Goal: Transaction & Acquisition: Download file/media

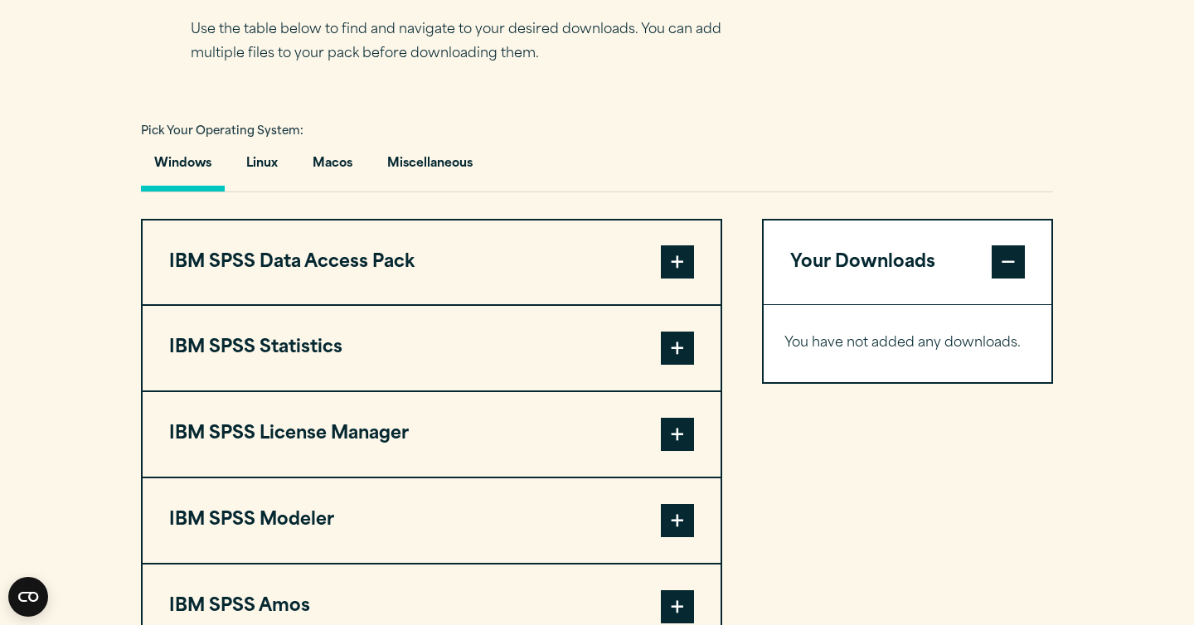
scroll to position [1129, 0]
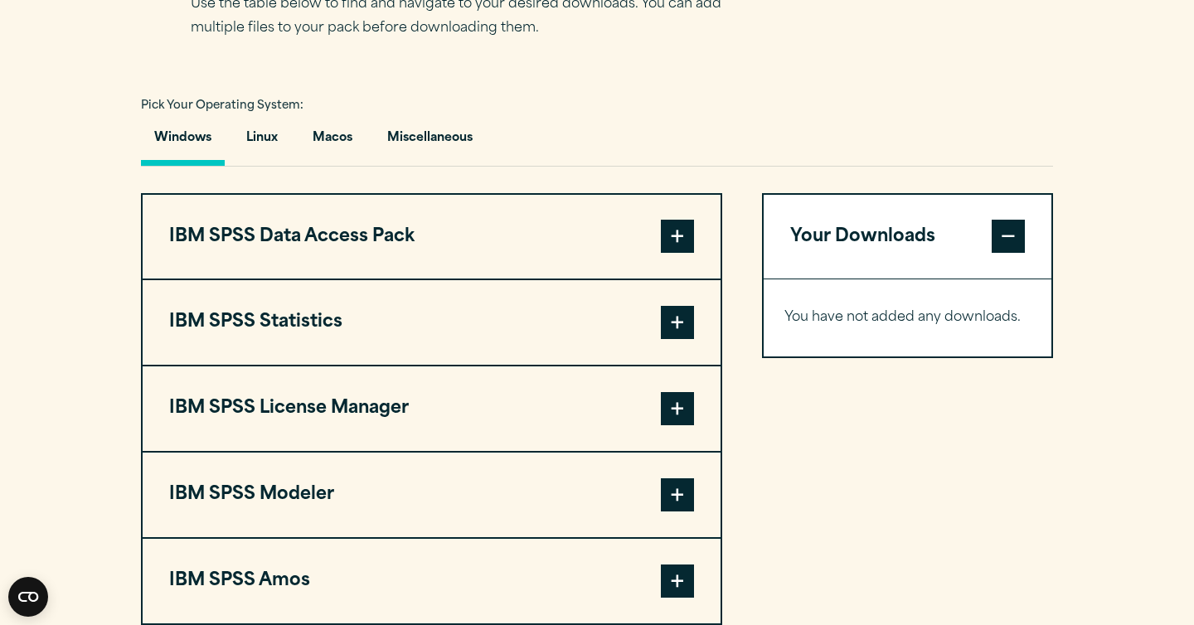
click at [670, 339] on span at bounding box center [677, 322] width 33 height 33
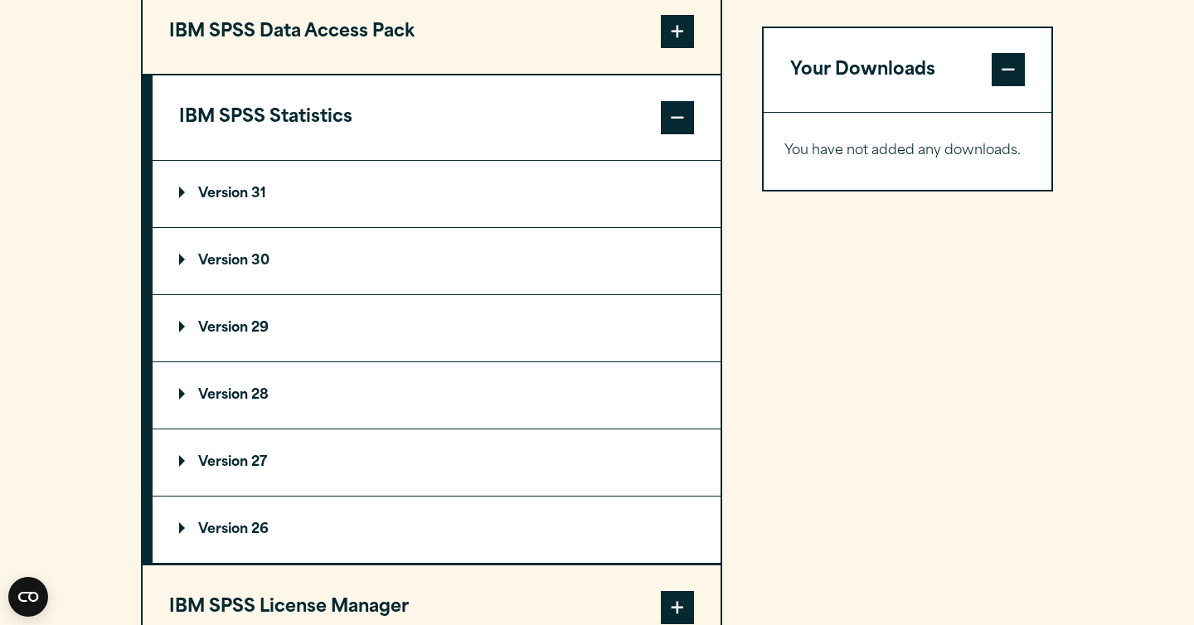
scroll to position [1333, 0]
click at [268, 359] on summary "Version 29" at bounding box center [437, 329] width 568 height 66
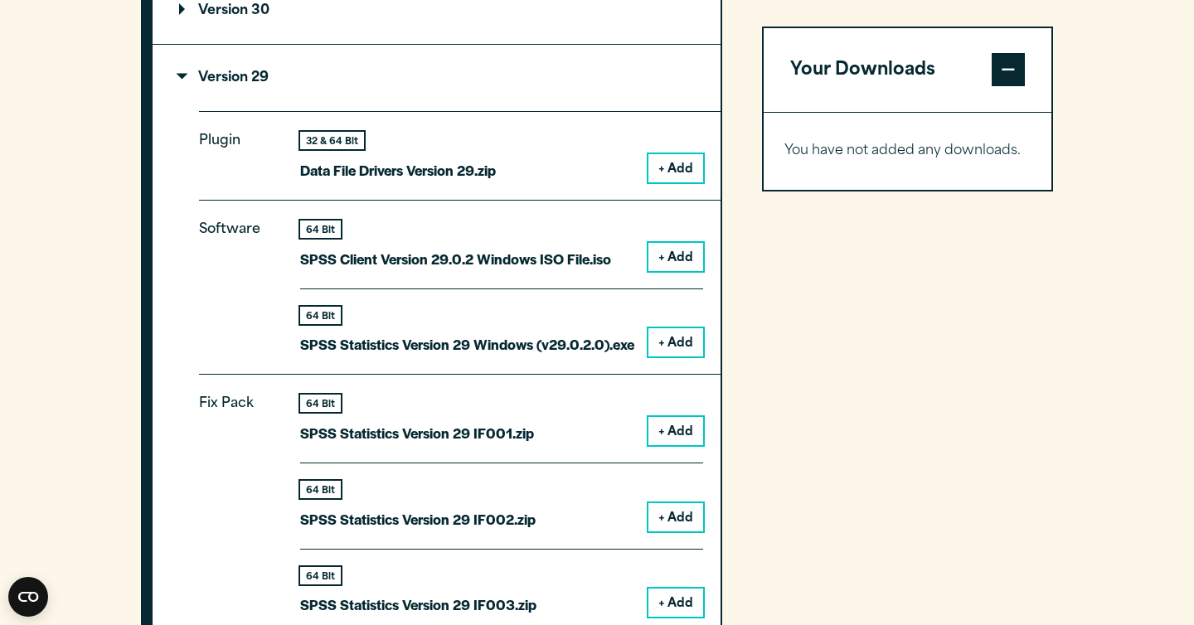
scroll to position [1589, 0]
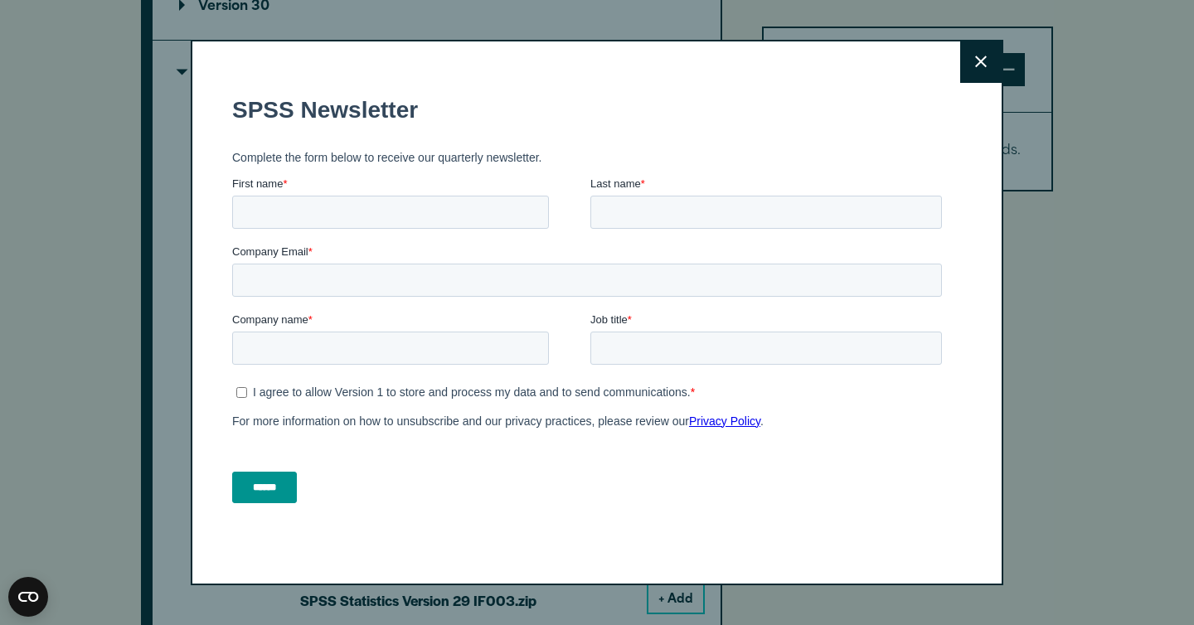
click at [979, 69] on button "Close" at bounding box center [980, 61] width 41 height 41
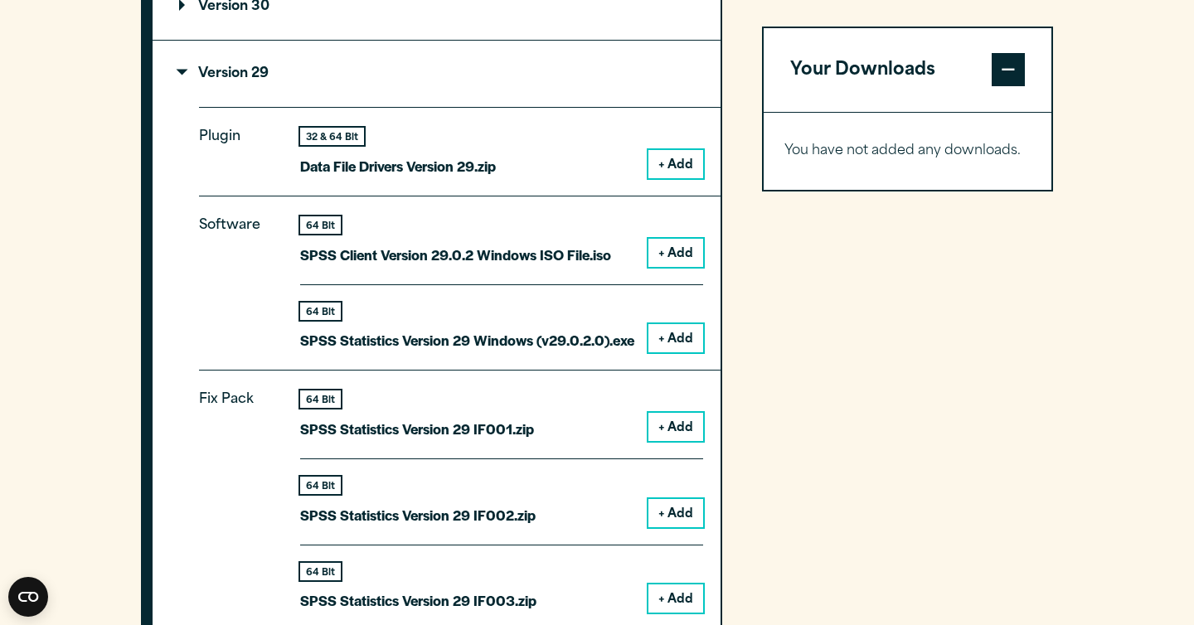
click at [672, 352] on button "+ Add" at bounding box center [675, 338] width 55 height 28
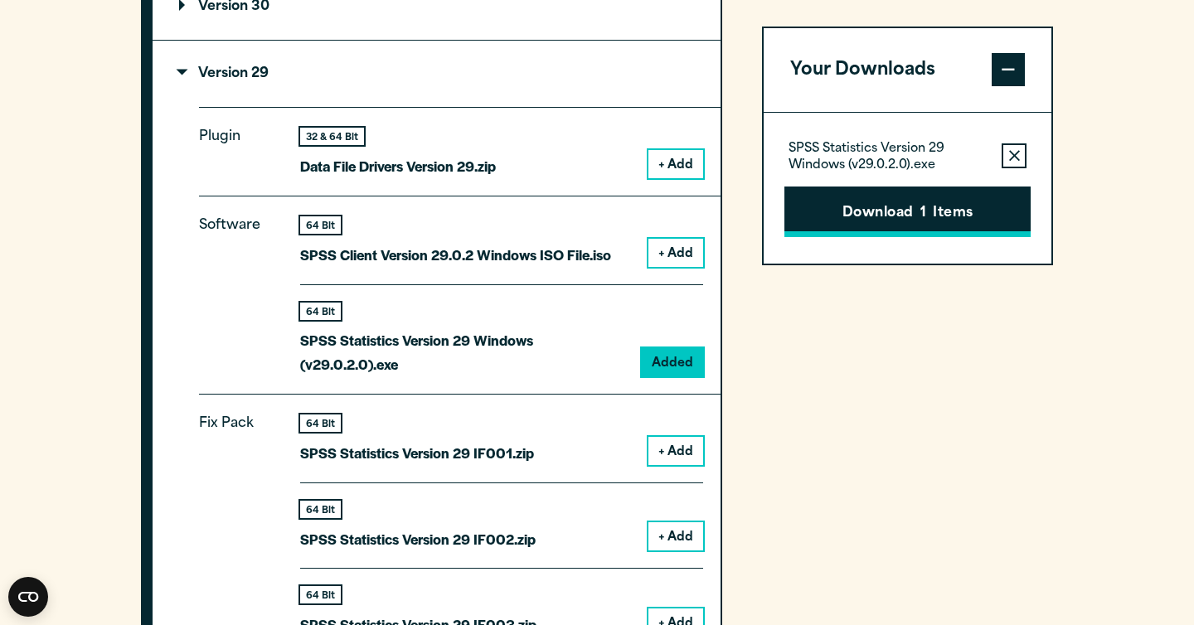
click at [982, 218] on button "Download 1 Items" at bounding box center [907, 212] width 246 height 51
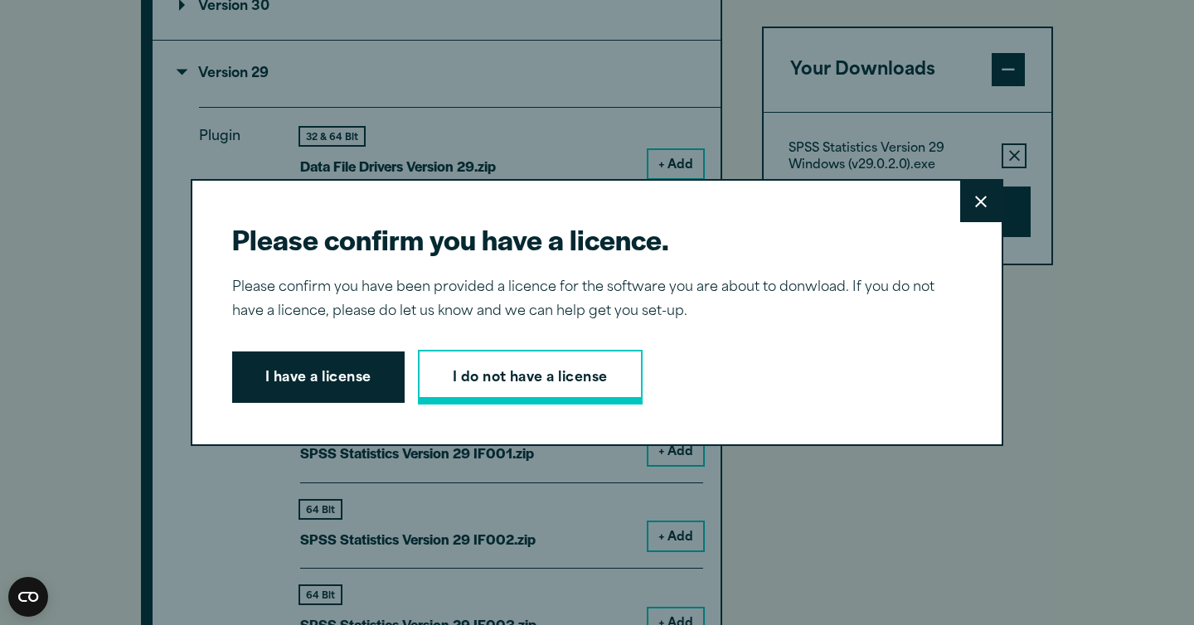
click at [543, 381] on link "I do not have a license" at bounding box center [530, 377] width 225 height 55
click at [283, 376] on button "I have a license" at bounding box center [318, 377] width 172 height 51
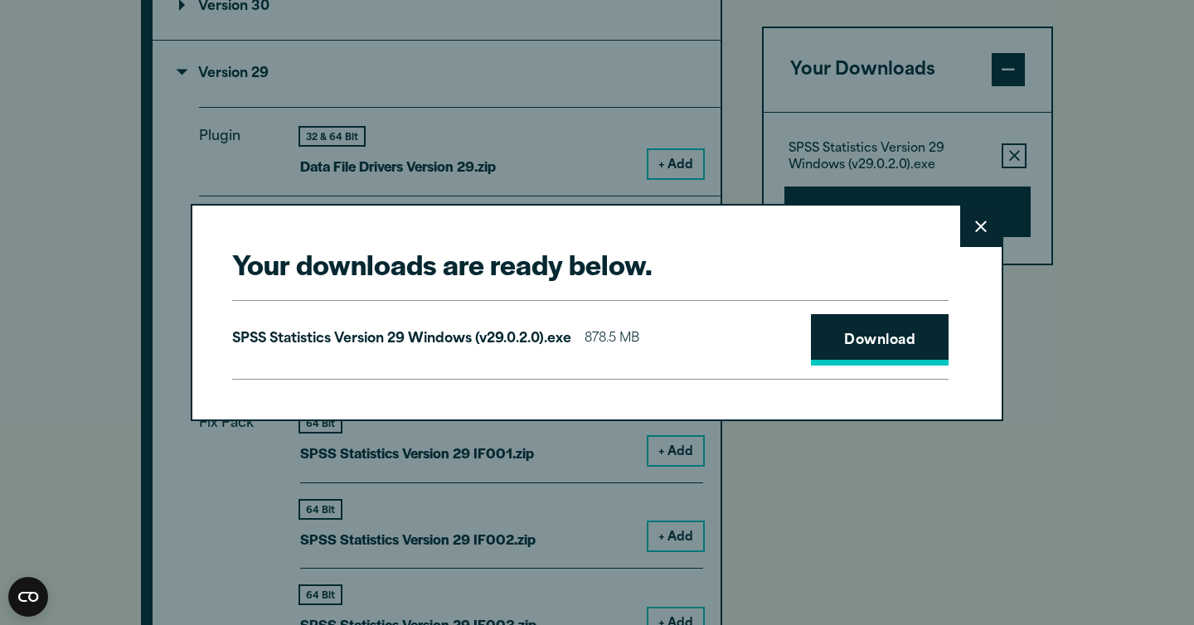
click at [874, 349] on link "Download" at bounding box center [880, 339] width 138 height 51
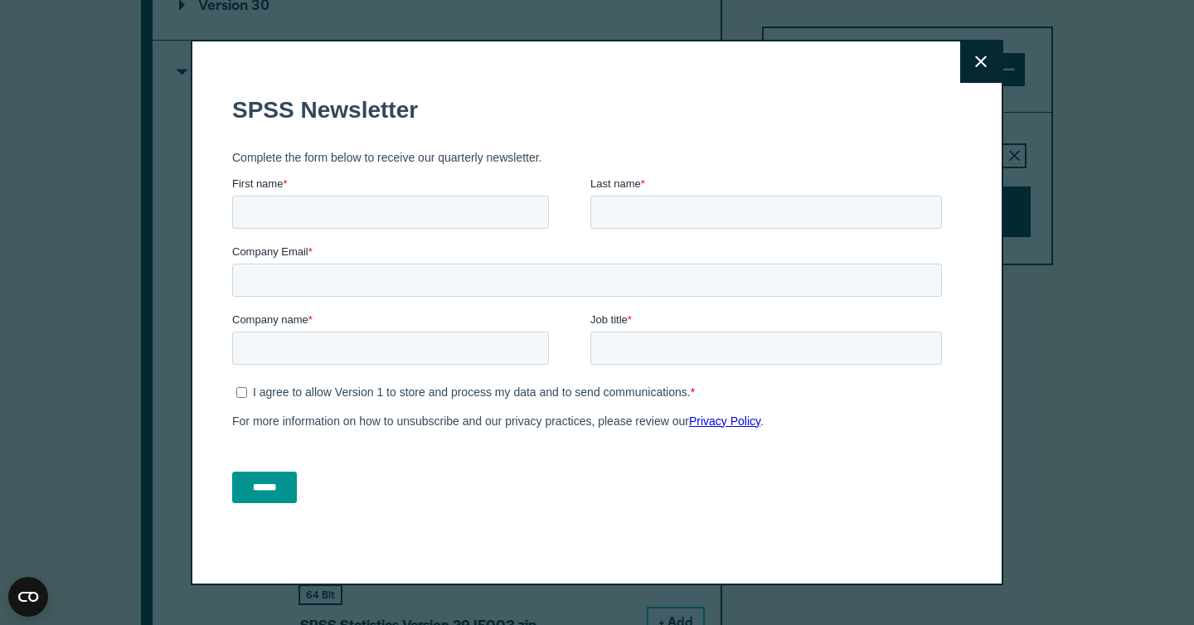
click at [987, 62] on button "Close" at bounding box center [980, 61] width 41 height 41
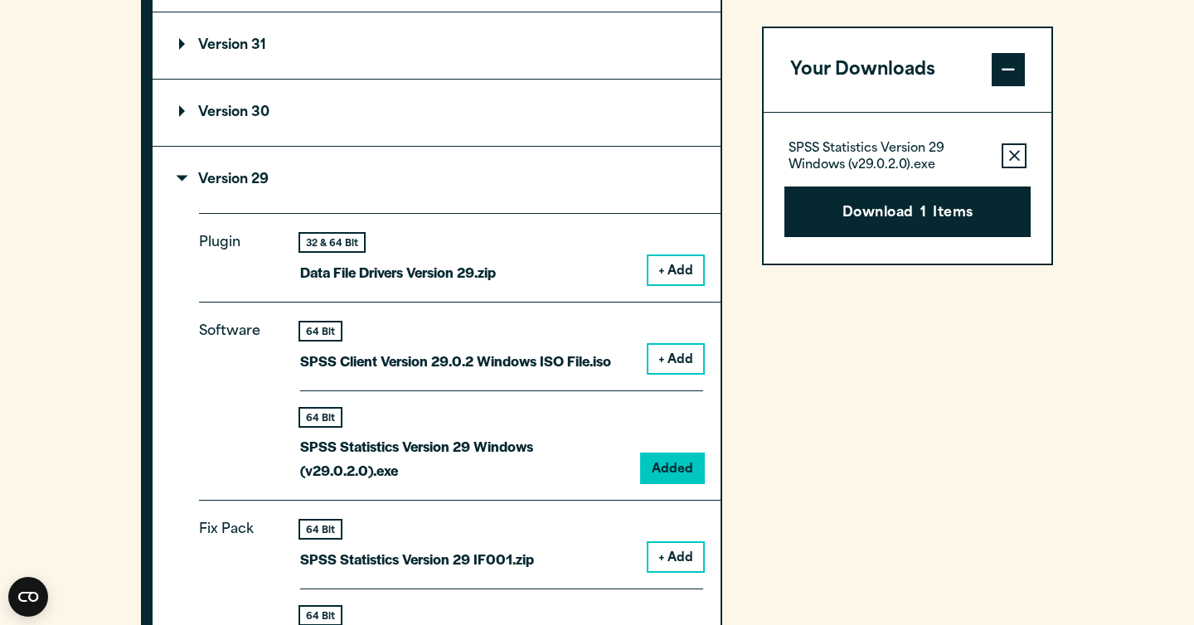
scroll to position [1478, 0]
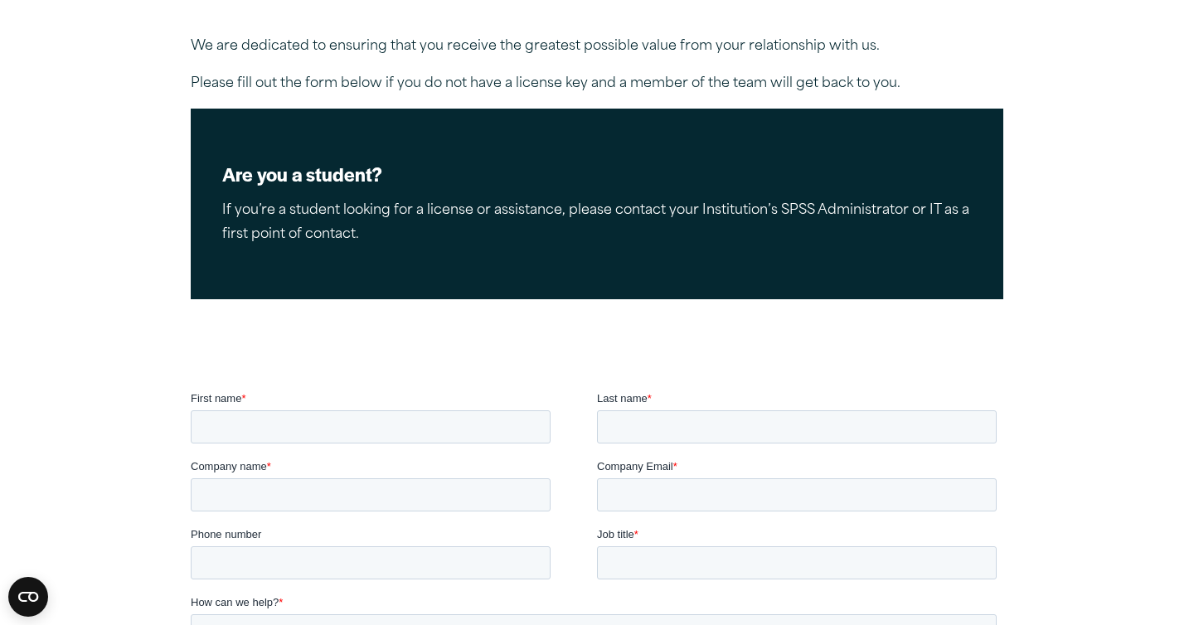
scroll to position [211, 0]
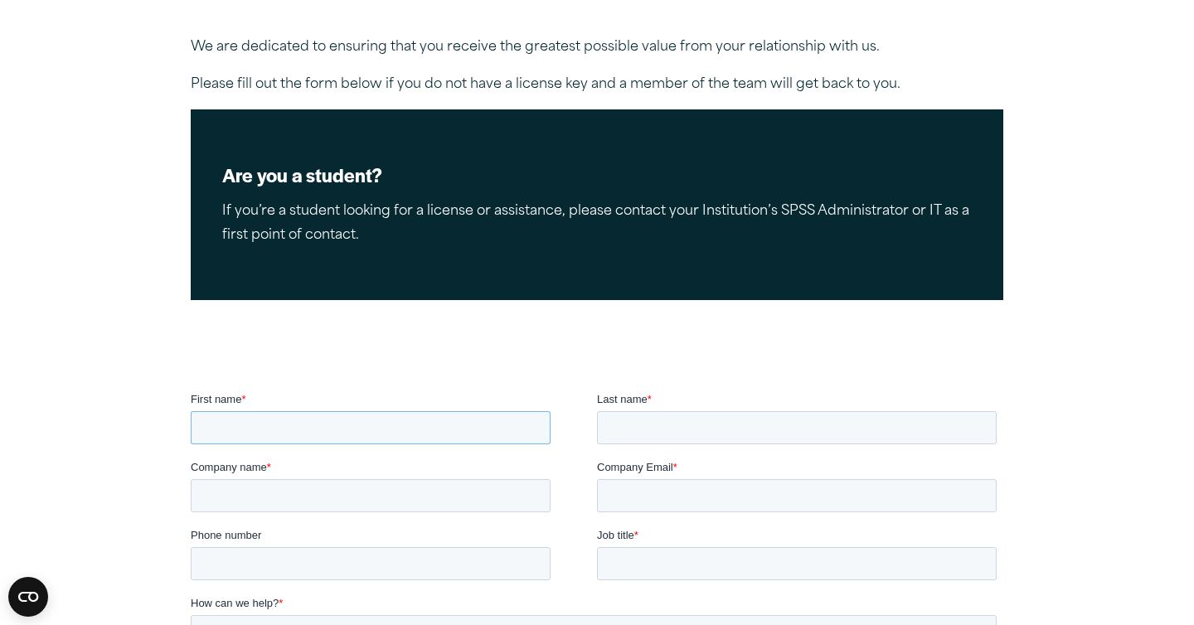
click at [398, 436] on input "First name *" at bounding box center [371, 427] width 360 height 33
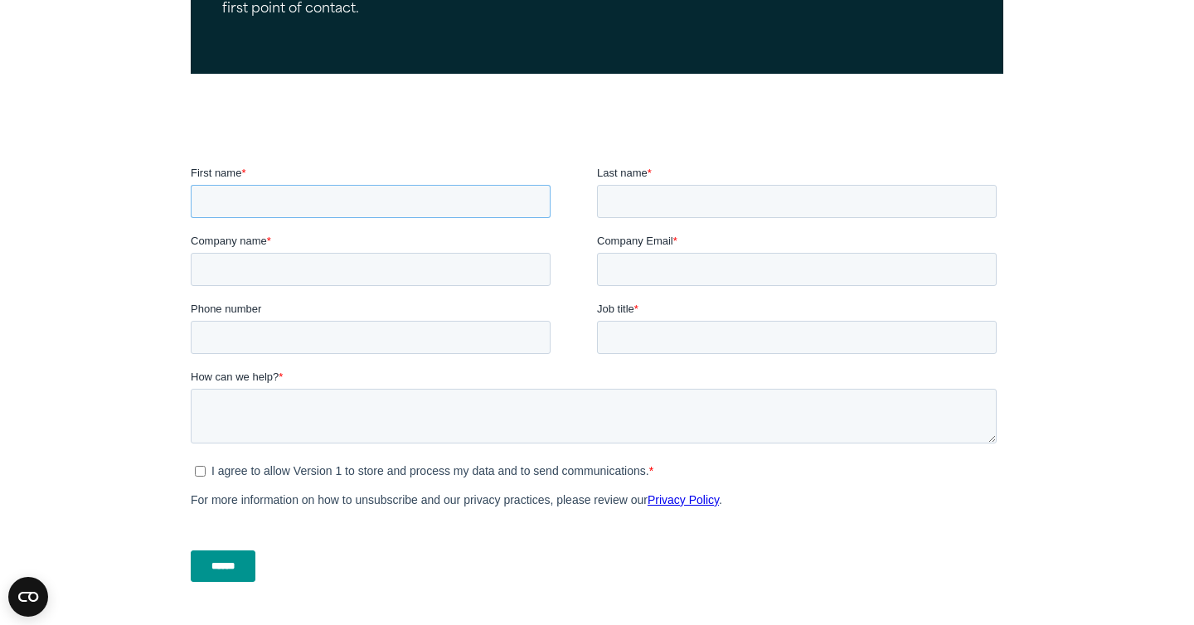
scroll to position [469, 0]
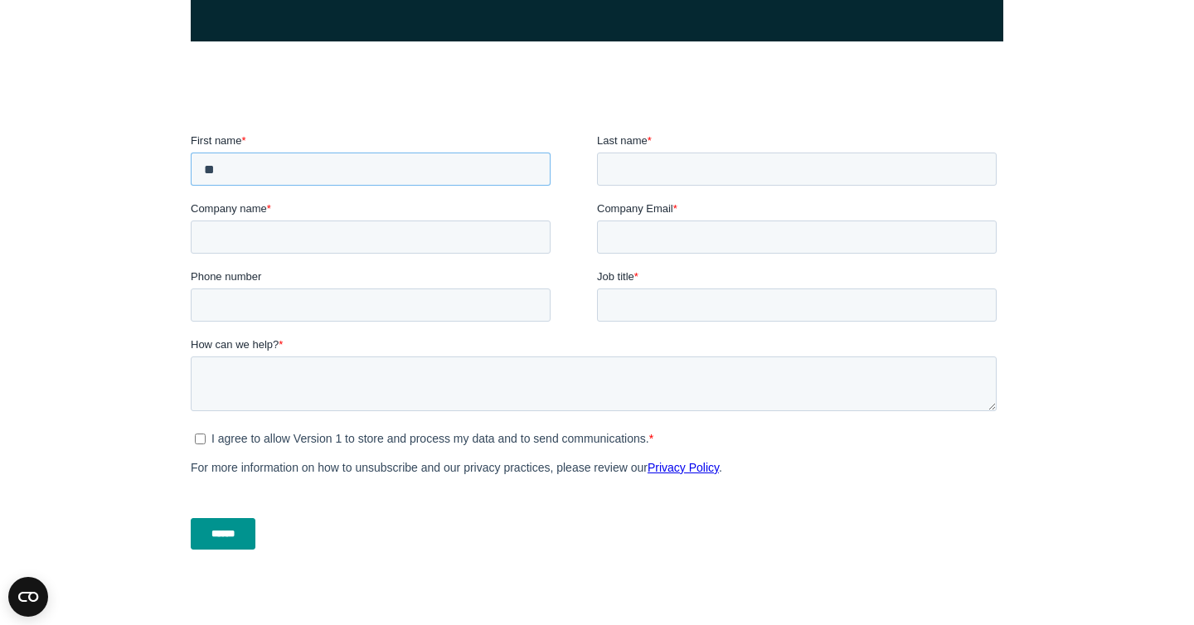
type input "*"
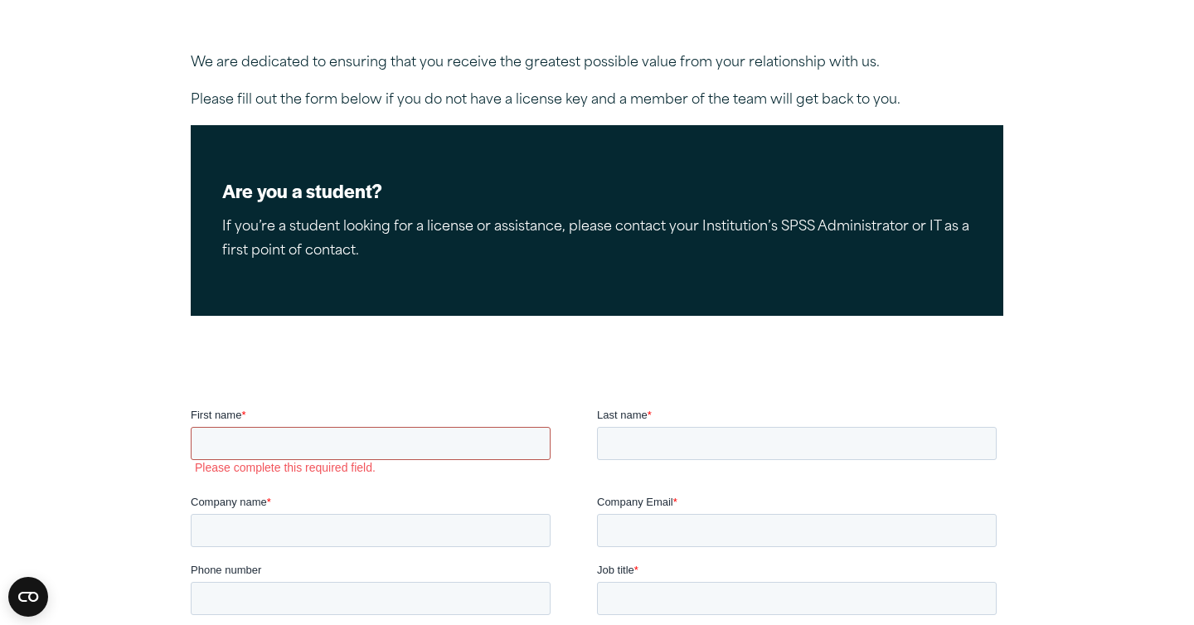
scroll to position [196, 0]
